Goal: Check status: Check status

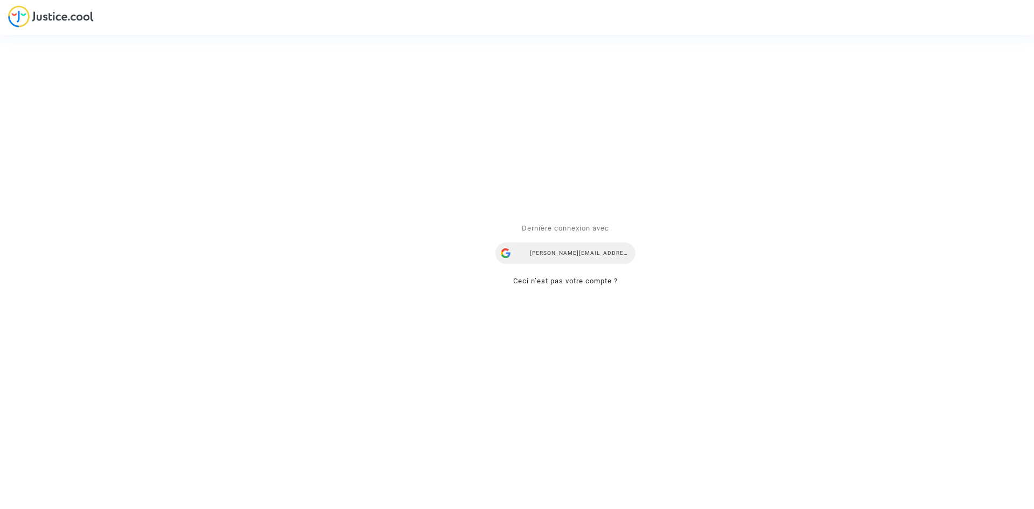
click at [542, 251] on div "[PERSON_NAME][EMAIL_ADDRESS][DOMAIN_NAME]" at bounding box center [565, 253] width 140 height 22
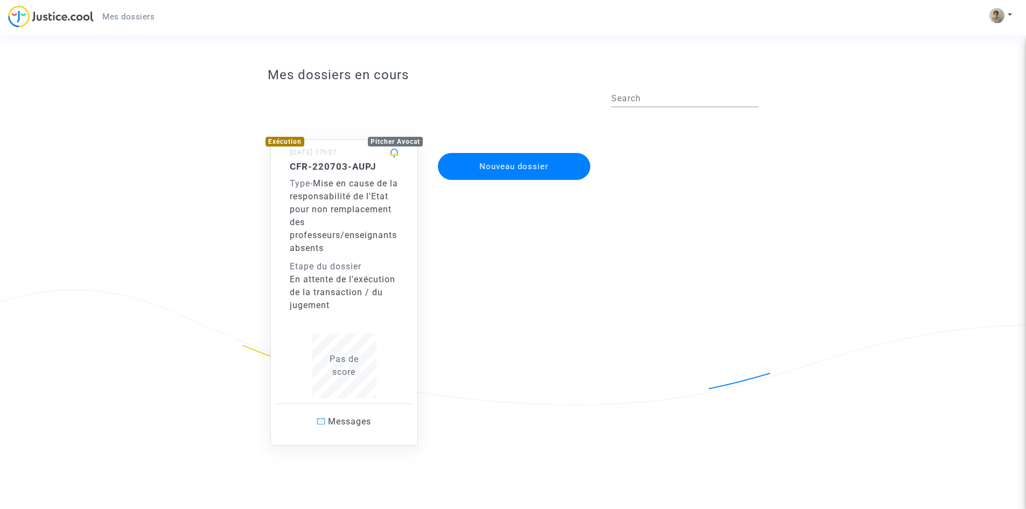
click at [343, 271] on div "Etape du dossier" at bounding box center [344, 266] width 109 height 13
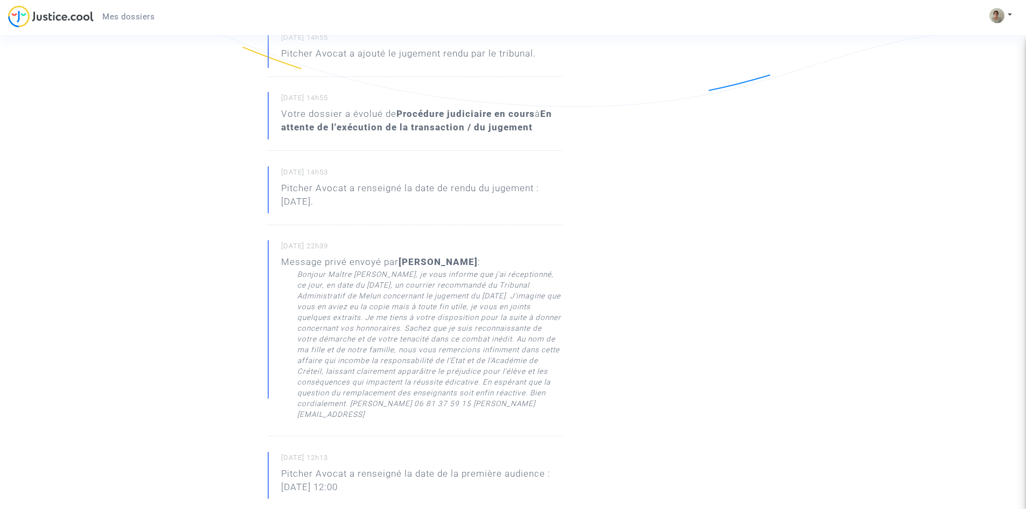
scroll to position [161, 0]
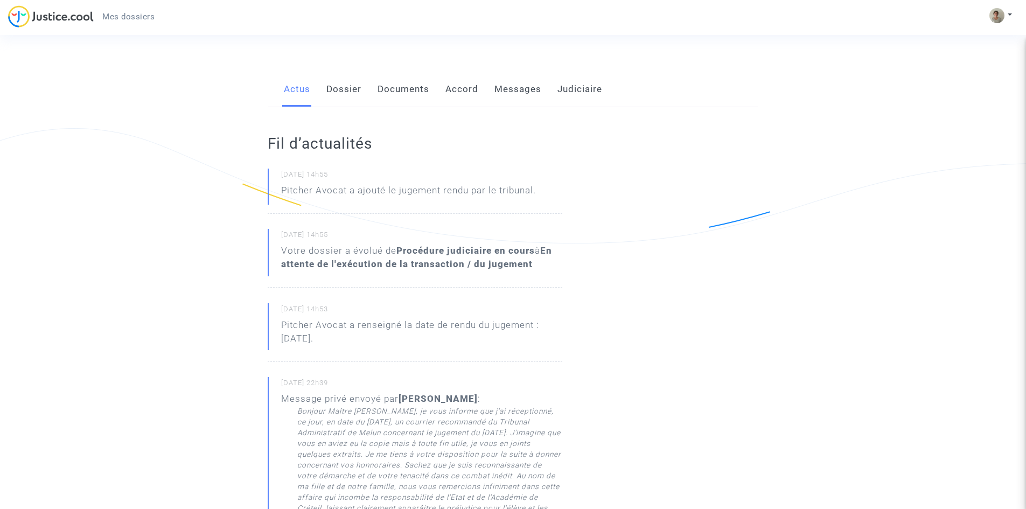
click at [351, 90] on link "Dossier" at bounding box center [343, 90] width 35 height 36
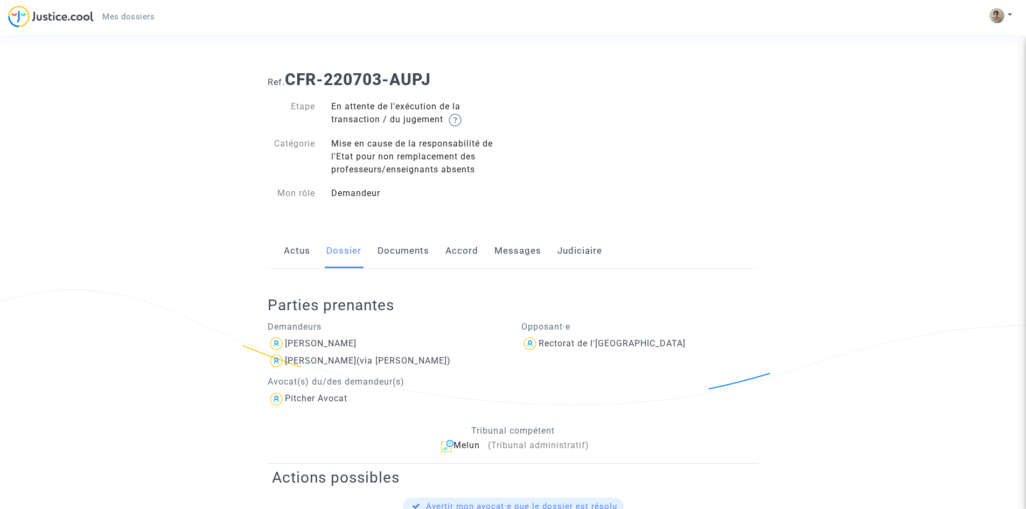
click at [402, 252] on link "Documents" at bounding box center [403, 251] width 52 height 36
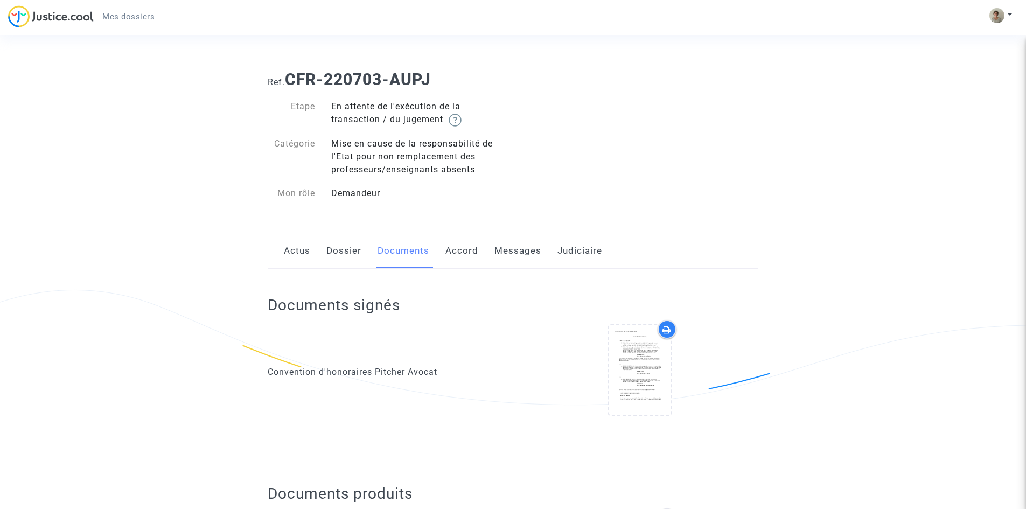
click at [458, 255] on link "Accord" at bounding box center [461, 251] width 33 height 36
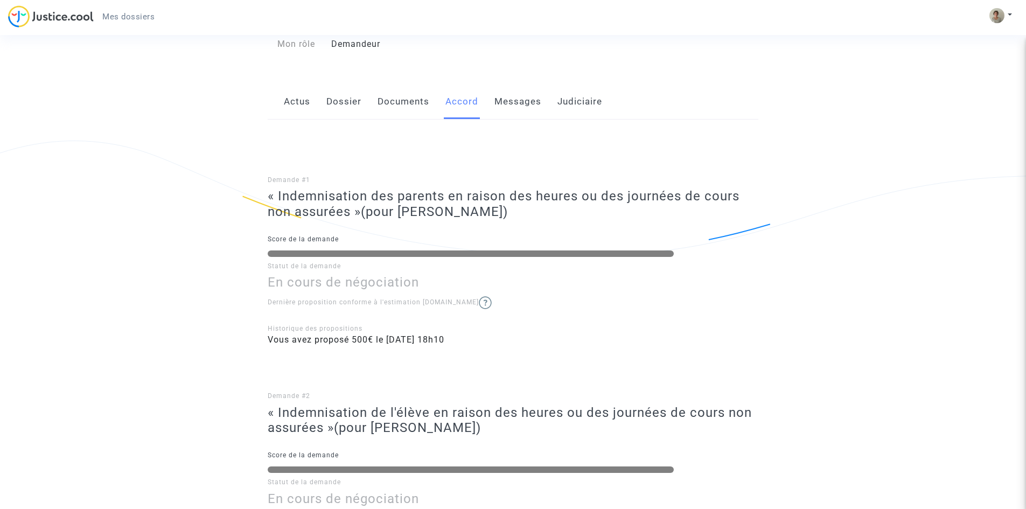
scroll to position [161, 0]
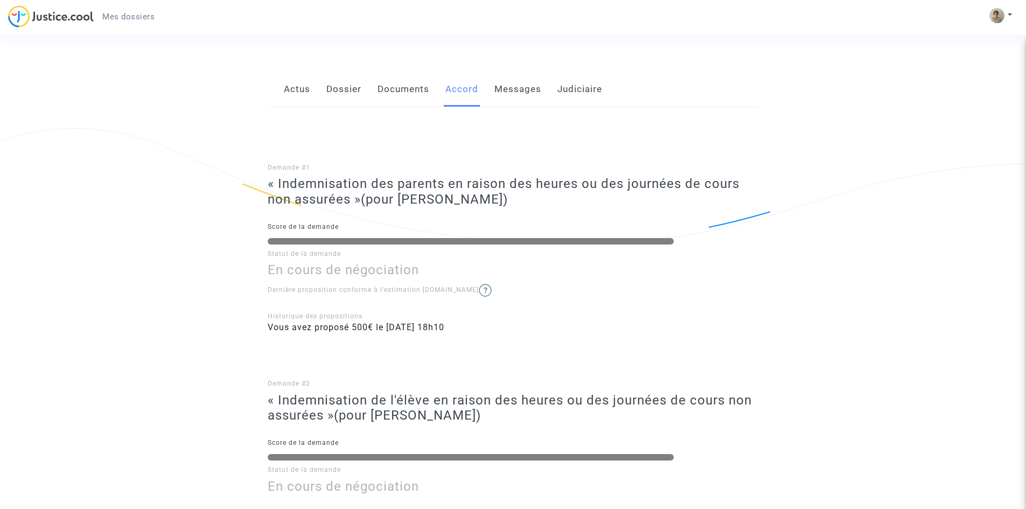
click at [518, 93] on link "Messages" at bounding box center [517, 90] width 47 height 36
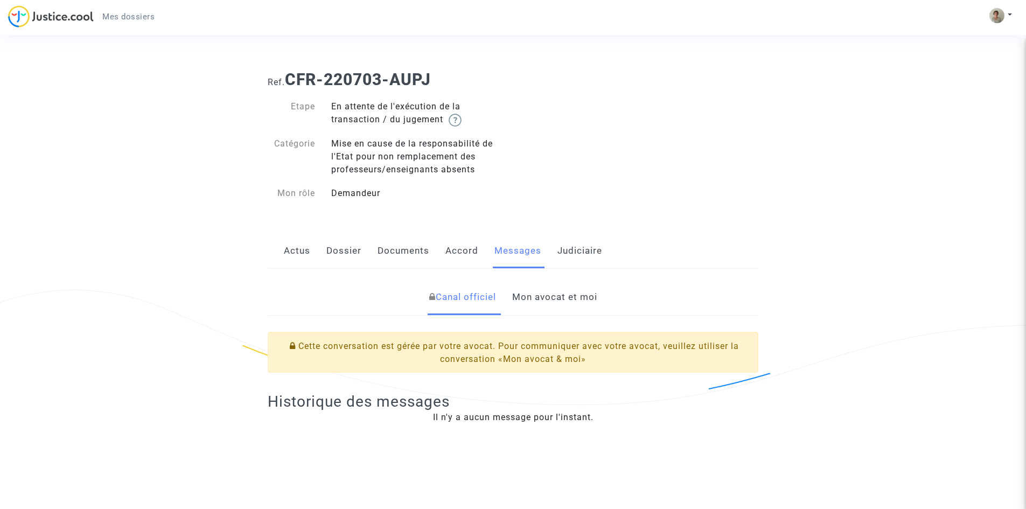
click at [574, 245] on link "Judiciaire" at bounding box center [579, 251] width 45 height 36
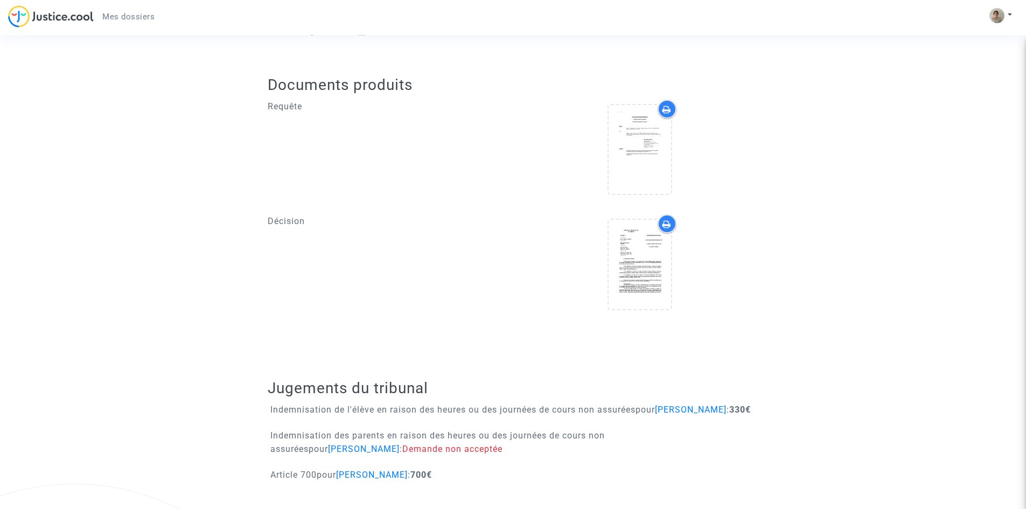
scroll to position [384, 0]
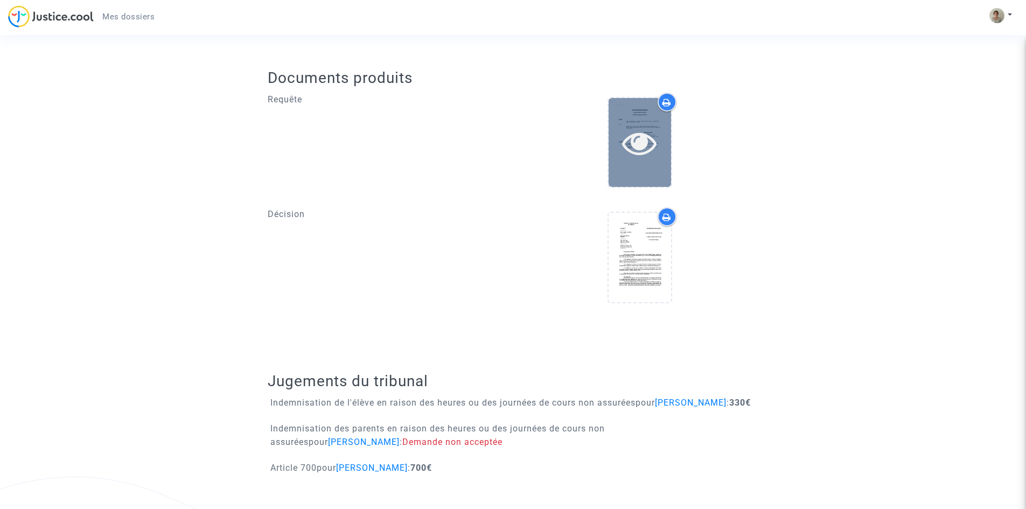
click at [639, 135] on icon at bounding box center [639, 142] width 35 height 34
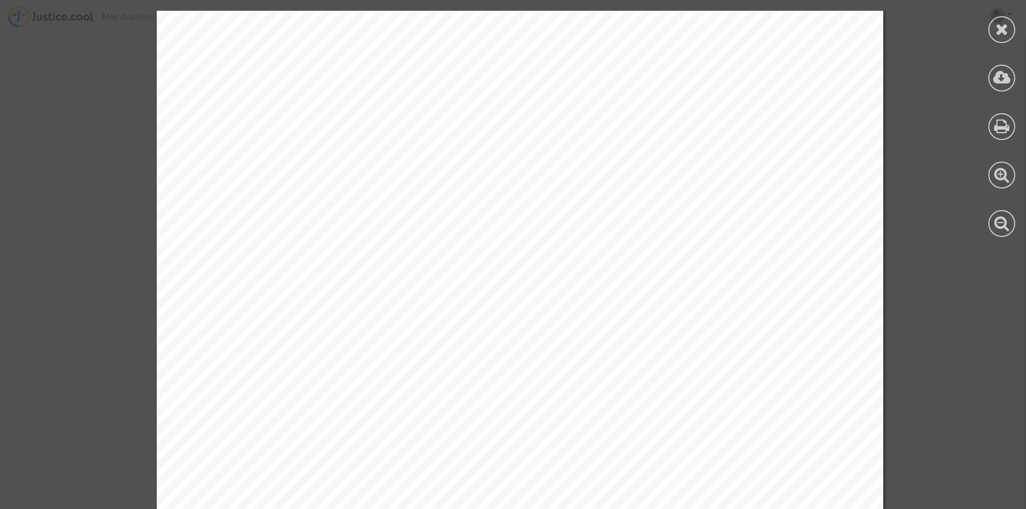
scroll to position [41843, 0]
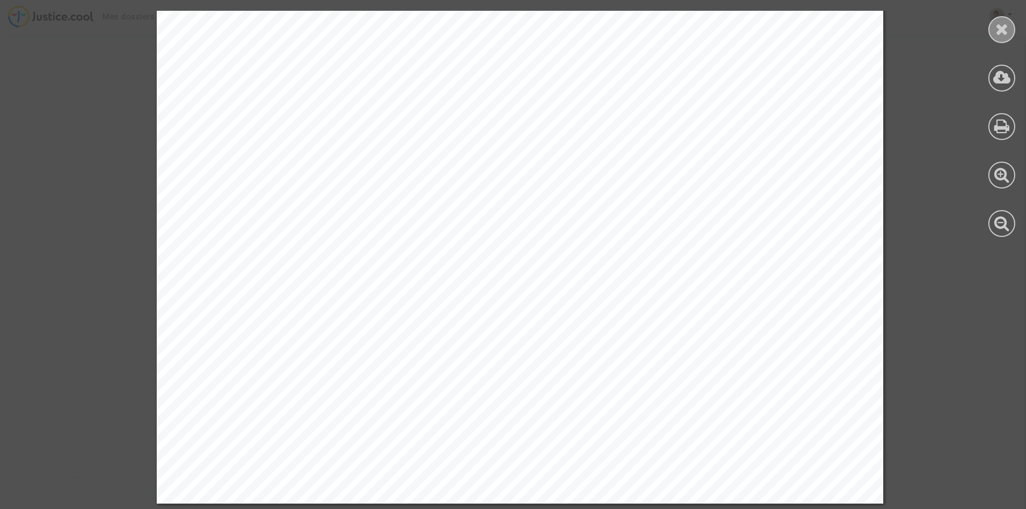
click at [996, 27] on icon at bounding box center [1001, 29] width 13 height 16
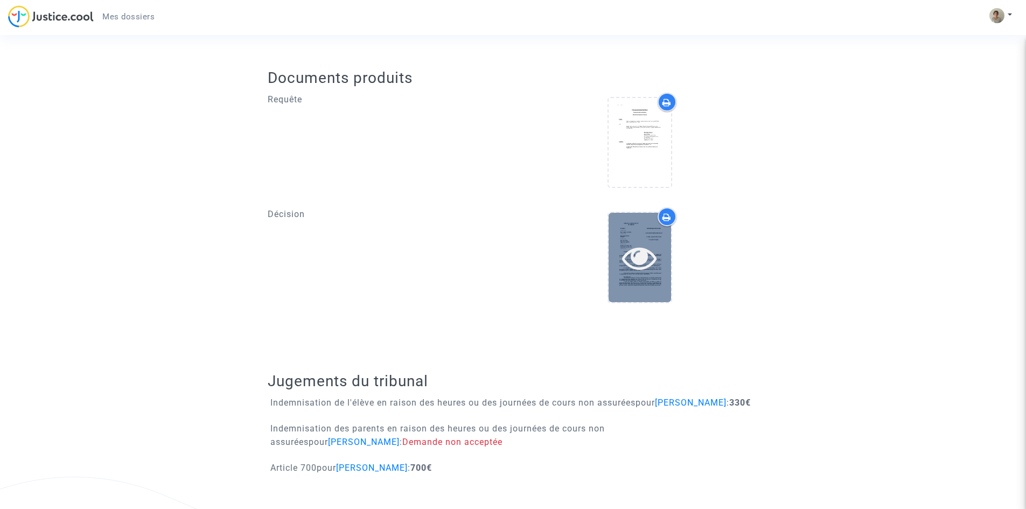
click at [640, 249] on icon at bounding box center [639, 257] width 35 height 34
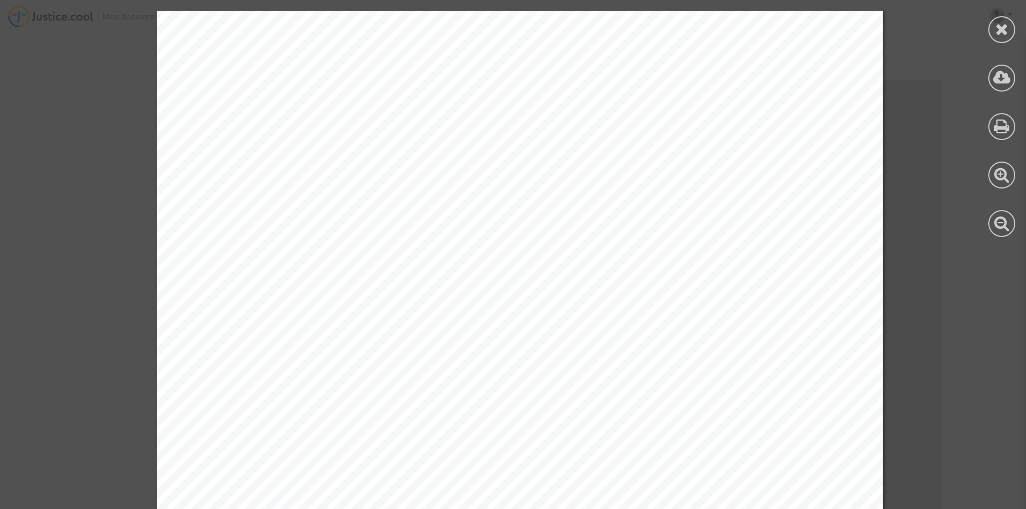
scroll to position [0, 0]
click at [998, 26] on icon at bounding box center [1001, 29] width 13 height 16
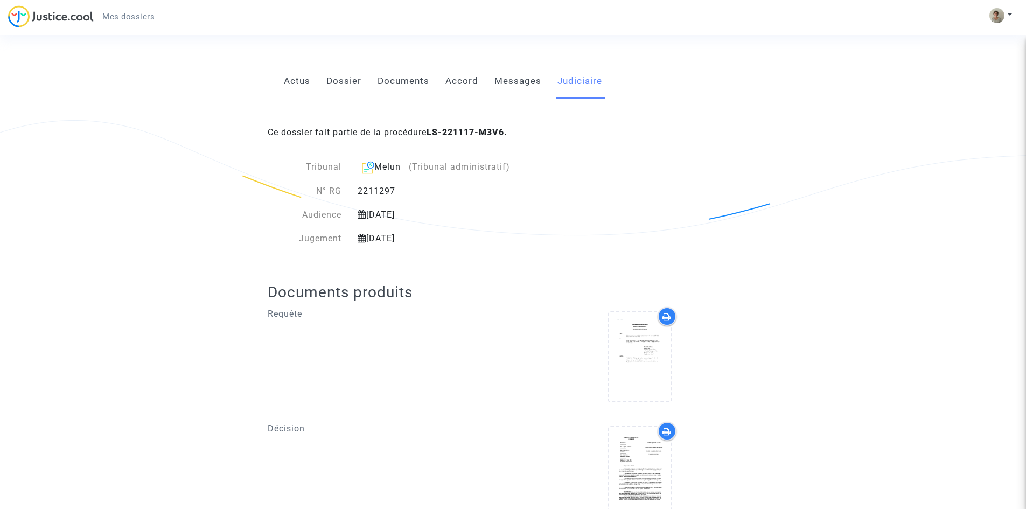
scroll to position [168, 0]
click at [510, 83] on link "Messages" at bounding box center [517, 83] width 47 height 36
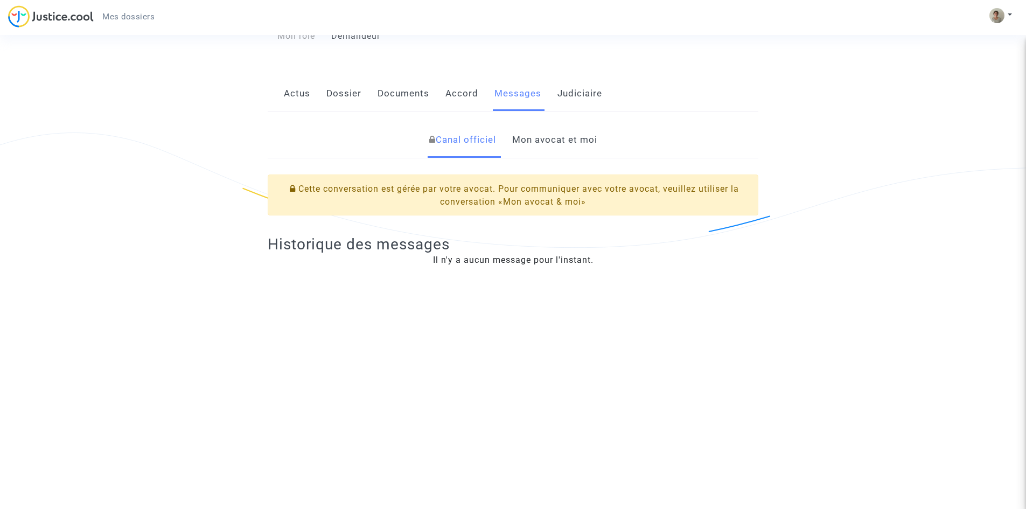
scroll to position [161, 0]
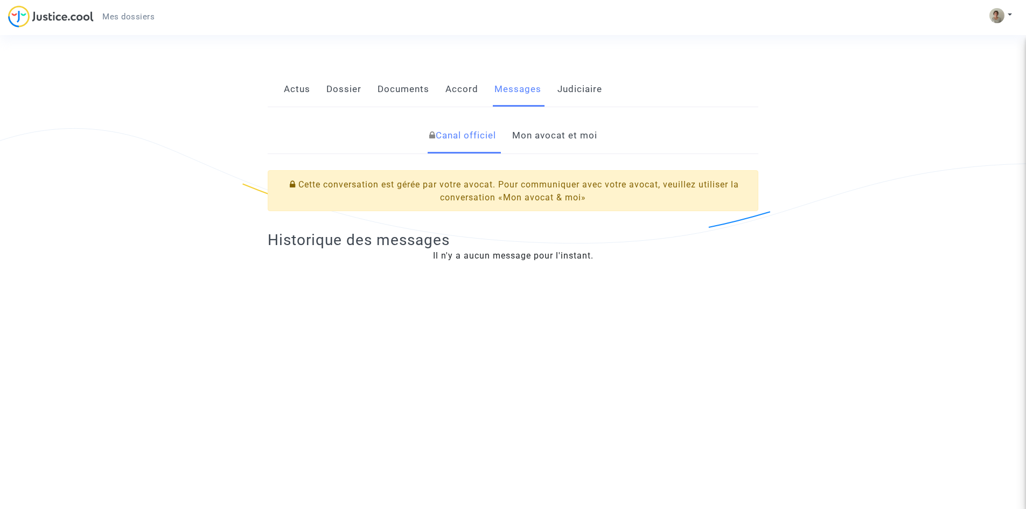
click at [555, 147] on link "Mon avocat et moi" at bounding box center [554, 136] width 85 height 36
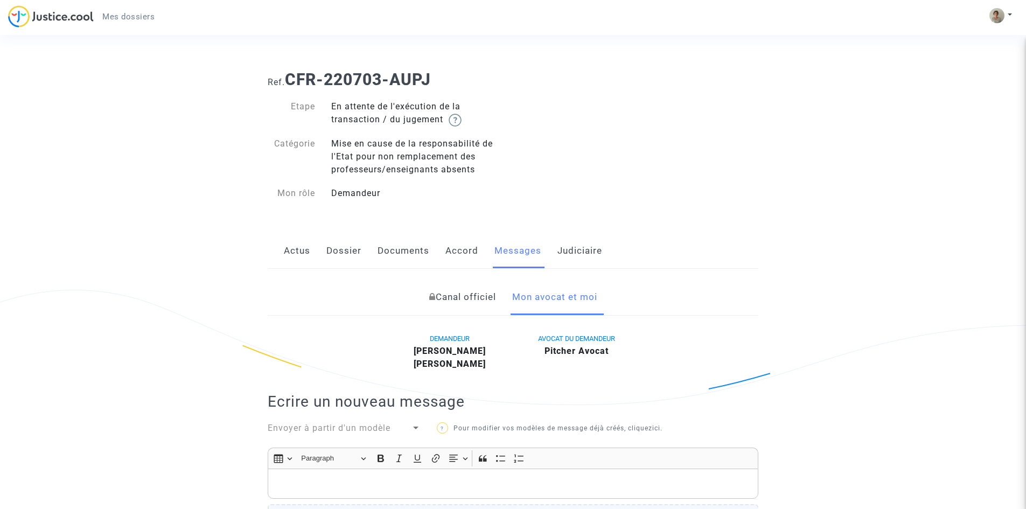
click at [461, 254] on link "Accord" at bounding box center [461, 251] width 33 height 36
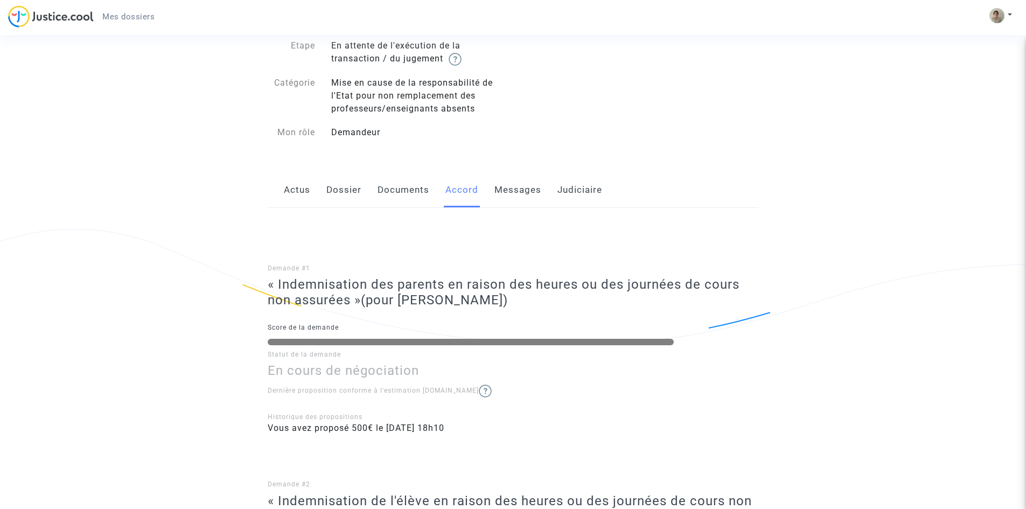
scroll to position [54, 0]
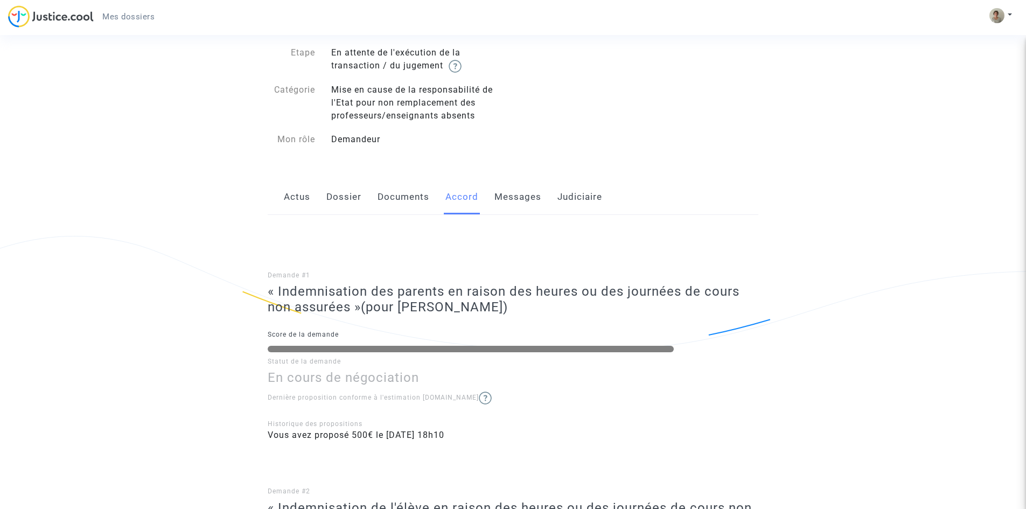
click at [388, 204] on link "Documents" at bounding box center [403, 197] width 52 height 36
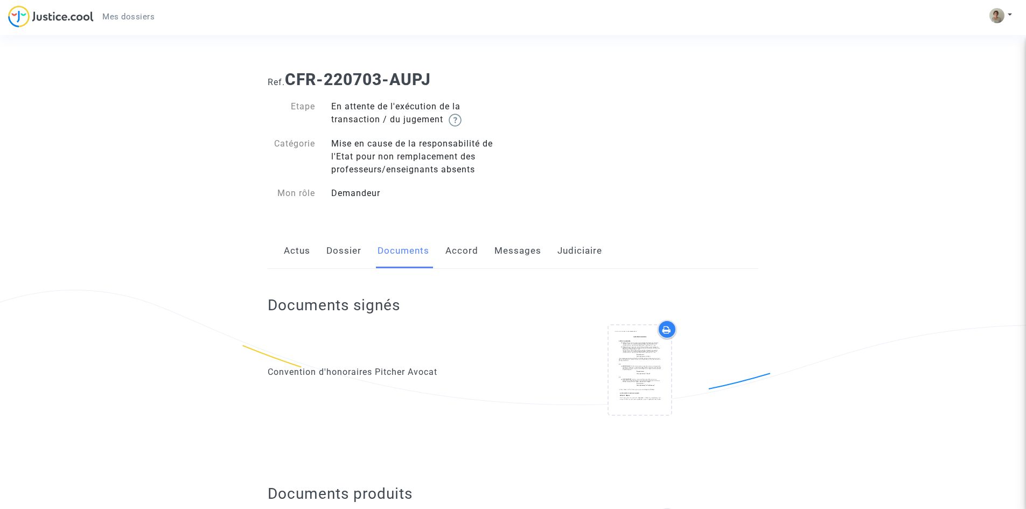
click at [333, 256] on link "Dossier" at bounding box center [343, 251] width 35 height 36
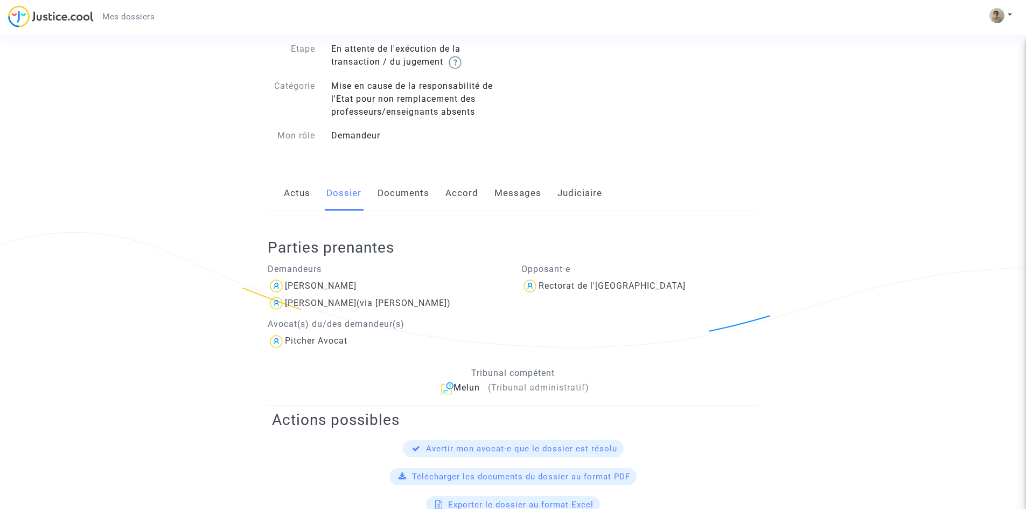
scroll to position [54, 0]
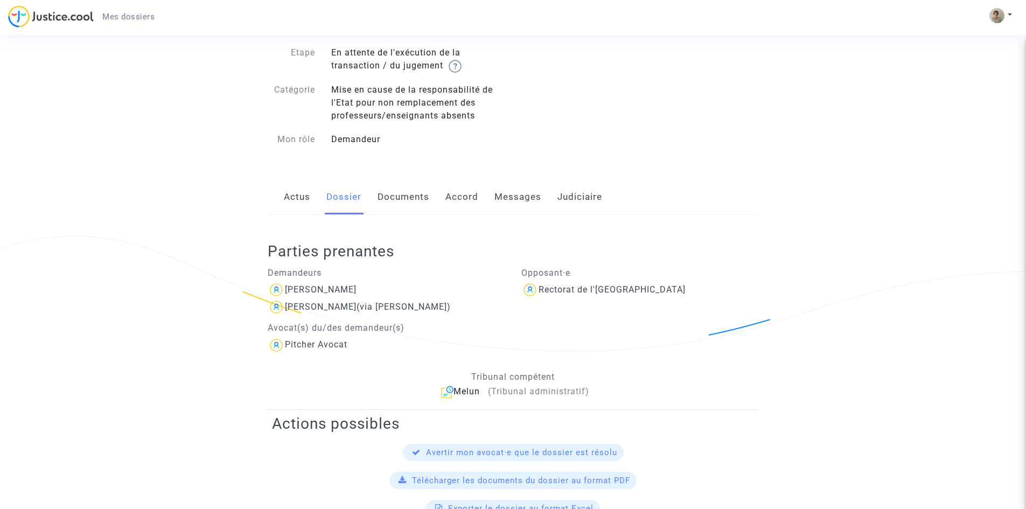
click at [301, 202] on link "Actus" at bounding box center [297, 197] width 26 height 36
